Goal: Information Seeking & Learning: Learn about a topic

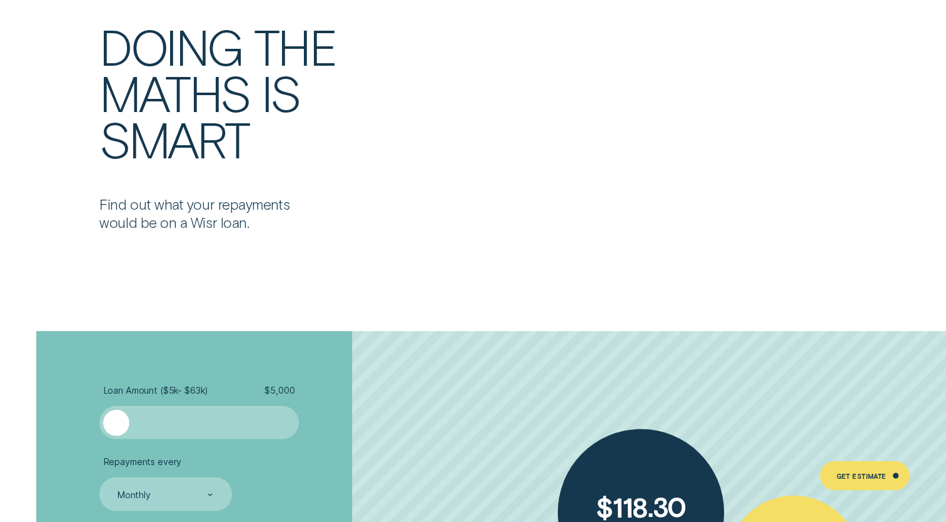
scroll to position [2314, 0]
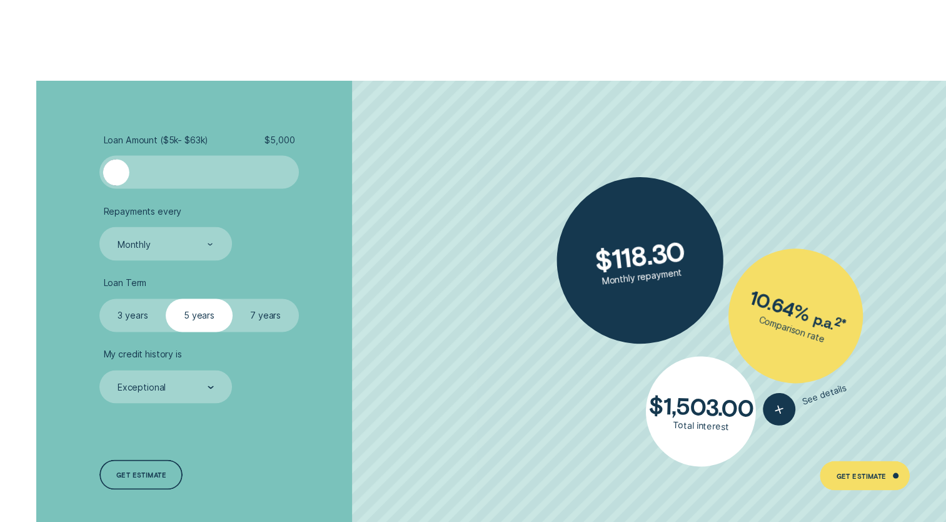
click at [146, 321] on label "3 years" at bounding box center [132, 314] width 66 height 33
click at [99, 298] on input "3 years" at bounding box center [99, 298] width 0 height 0
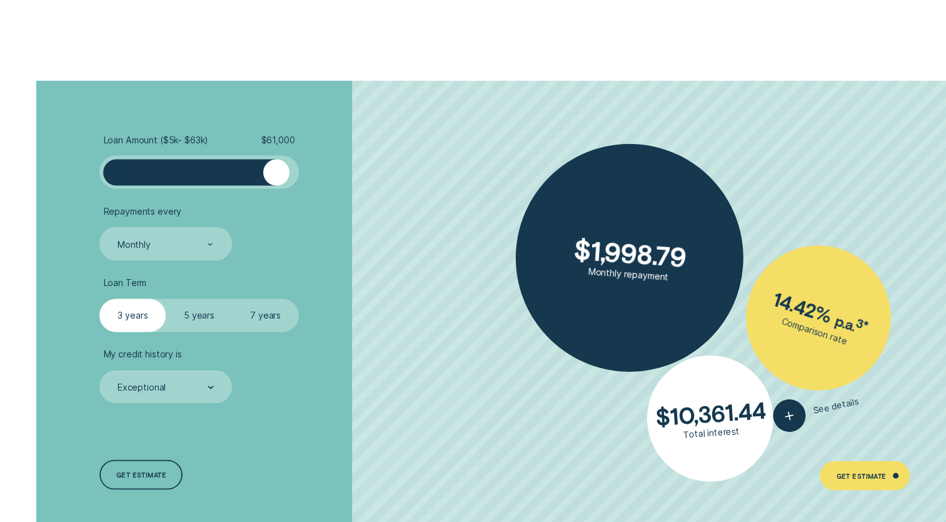
drag, startPoint x: 113, startPoint y: 171, endPoint x: 277, endPoint y: 164, distance: 164.7
click at [277, 164] on div at bounding box center [276, 172] width 26 height 26
click at [208, 248] on div "Monthly" at bounding box center [165, 242] width 132 height 33
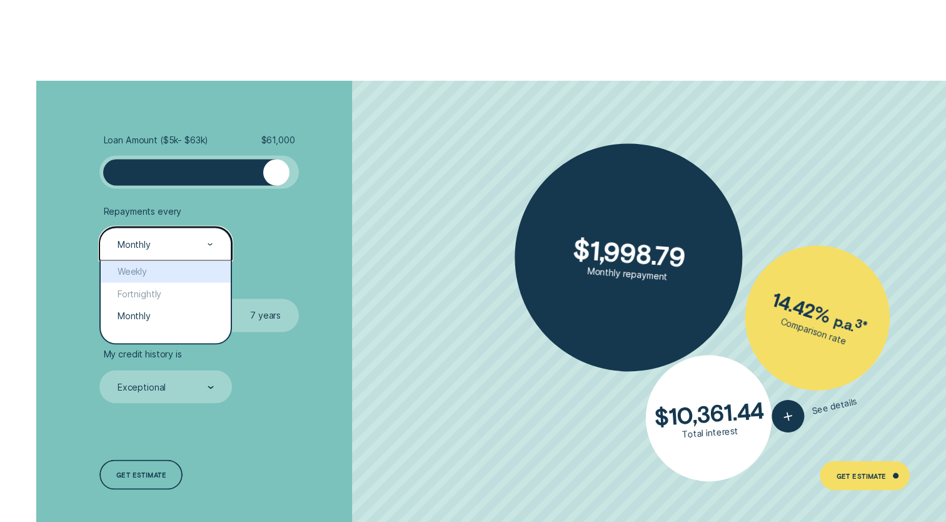
click at [144, 271] on div "Weekly" at bounding box center [165, 271] width 129 height 22
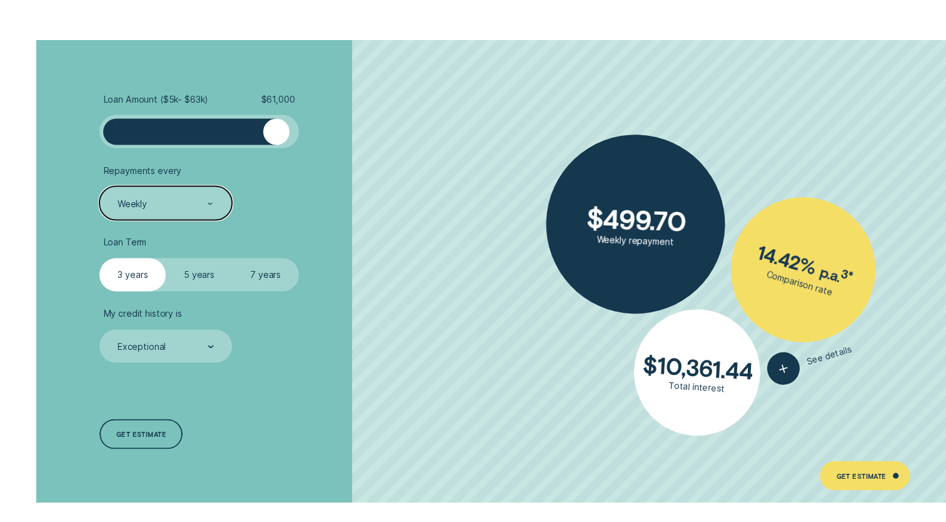
scroll to position [2377, 0]
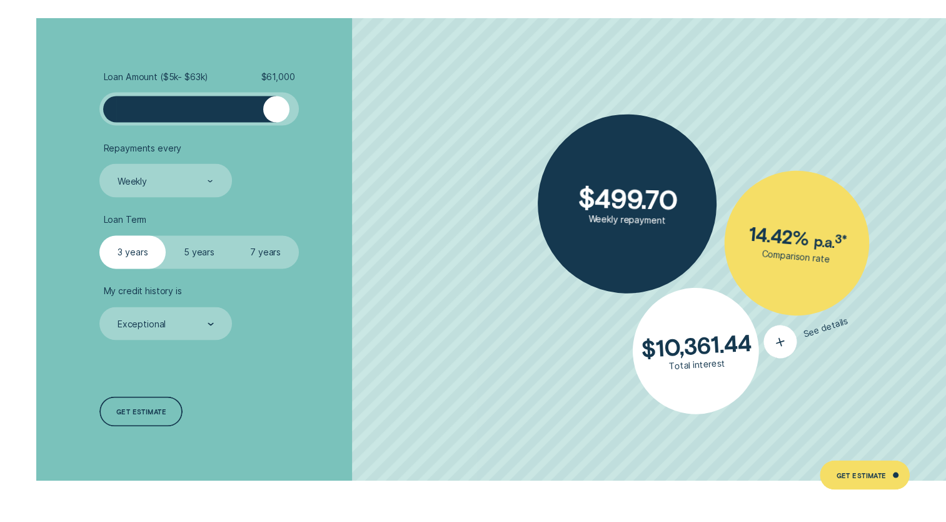
click at [783, 351] on div "button" at bounding box center [781, 342] width 42 height 42
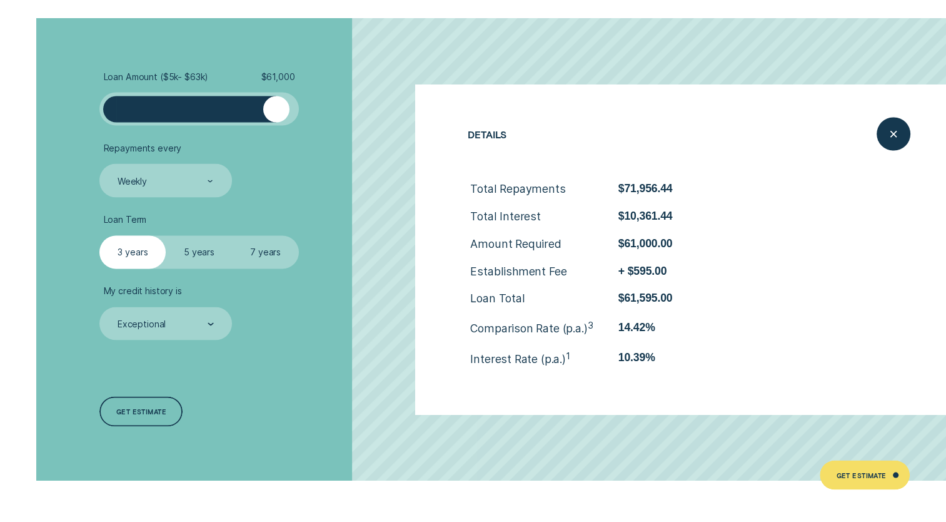
click at [360, 297] on li "My credit history is Exceptional" at bounding box center [251, 312] width 305 height 55
click at [208, 264] on label "5 years" at bounding box center [199, 252] width 66 height 33
click at [166, 236] on input "5 years" at bounding box center [166, 236] width 0 height 0
click at [234, 274] on ul "Loan Amount ( $5k - $63k ) $ 61,000 Repayments every Weekly Loan Term Select Lo…" at bounding box center [251, 205] width 305 height 269
click at [263, 263] on label "7 years" at bounding box center [266, 252] width 66 height 33
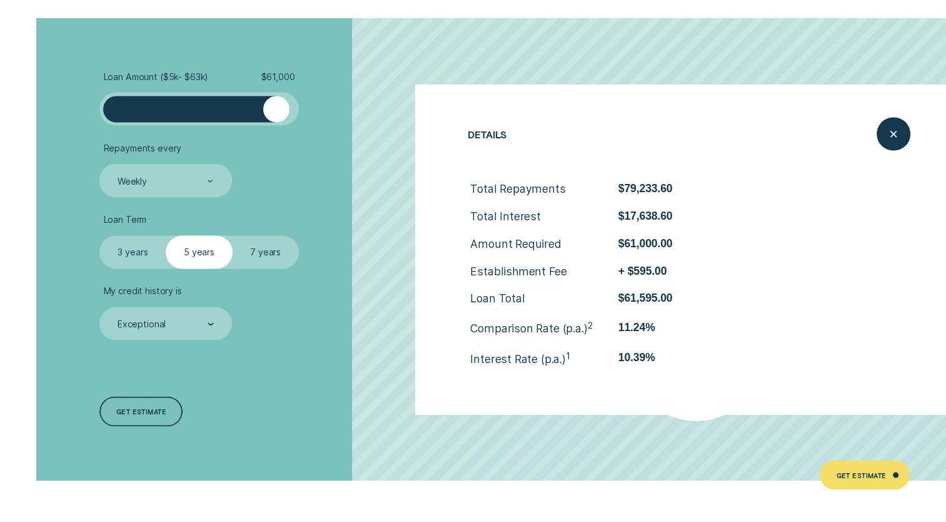
click at [233, 236] on input "7 years" at bounding box center [233, 236] width 0 height 0
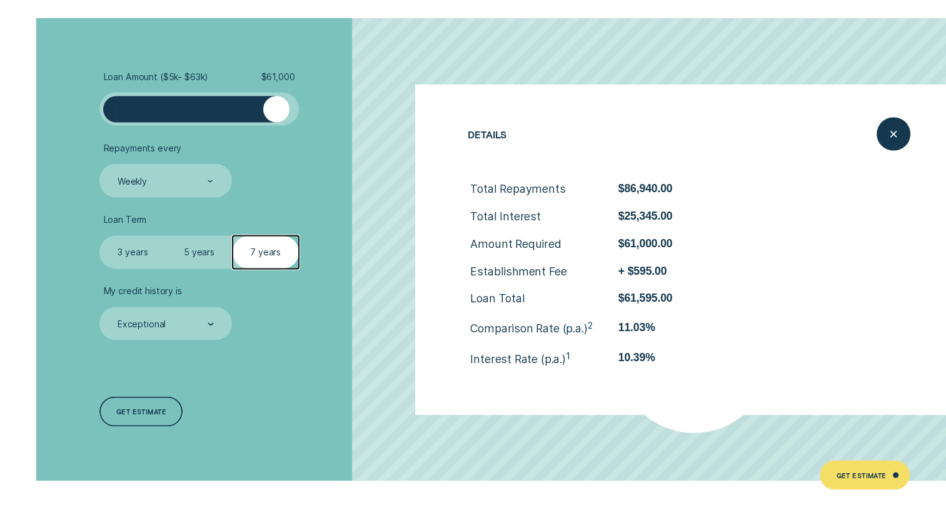
click at [345, 255] on li "Loan Term Select Loan Term 3 years 5 years 7 years" at bounding box center [251, 241] width 305 height 55
click at [901, 138] on icon "Close loan details" at bounding box center [893, 133] width 17 height 19
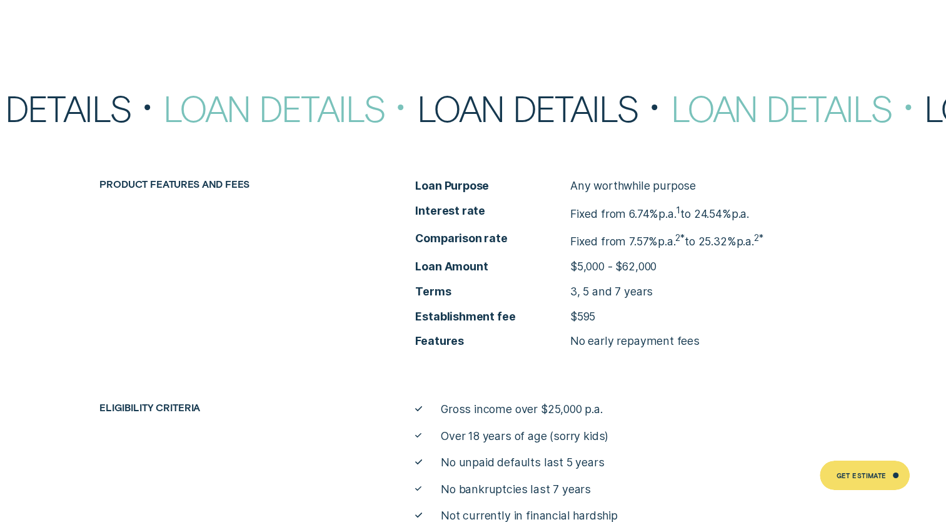
scroll to position [4440, 0]
